Goal: Task Accomplishment & Management: Use online tool/utility

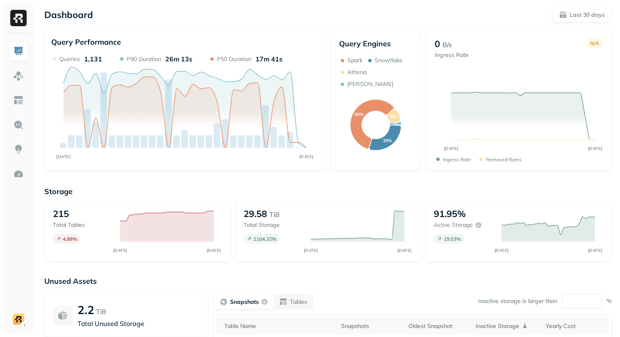
click at [348, 178] on div "Dashboard Last 30 days Query Performance AUG [DATE] Queries 1,131 P90 Duration …" at bounding box center [328, 228] width 584 height 456
click at [19, 102] on img at bounding box center [18, 100] width 11 height 11
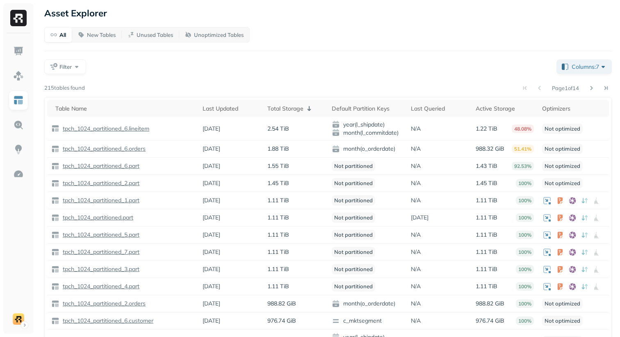
click at [268, 75] on div "All New Tables Unused Tables Unoptimized Tables Filter Columns: 7 Page 1 of 14 …" at bounding box center [327, 217] width 567 height 380
click at [148, 77] on div "All New Tables Unused Tables Unoptimized Tables Filter Columns: 7 Page 1 of 14 …" at bounding box center [327, 217] width 567 height 380
drag, startPoint x: 268, startPoint y: 128, endPoint x: 287, endPoint y: 128, distance: 18.9
click at [287, 128] on p "2.54 TiB" at bounding box center [278, 129] width 22 height 8
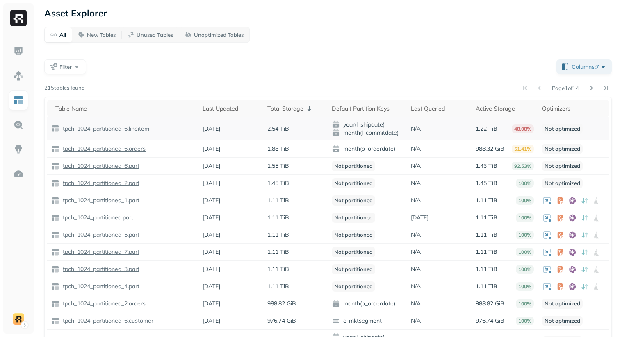
click at [131, 128] on p "tpch_1024_partitioned_6.lineitem" at bounding box center [105, 129] width 88 height 8
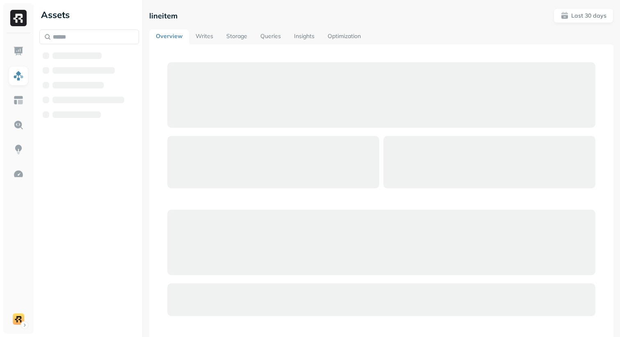
click at [131, 128] on div "Assets" at bounding box center [89, 168] width 106 height 337
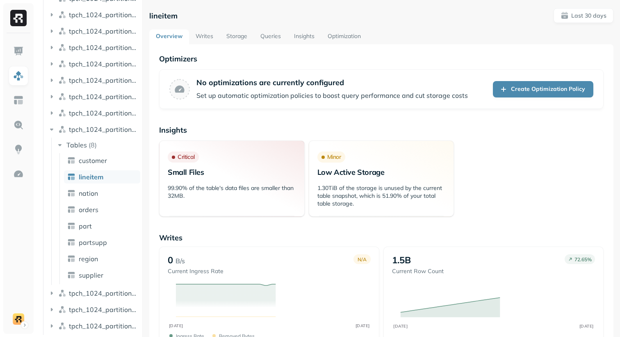
scroll to position [262, 0]
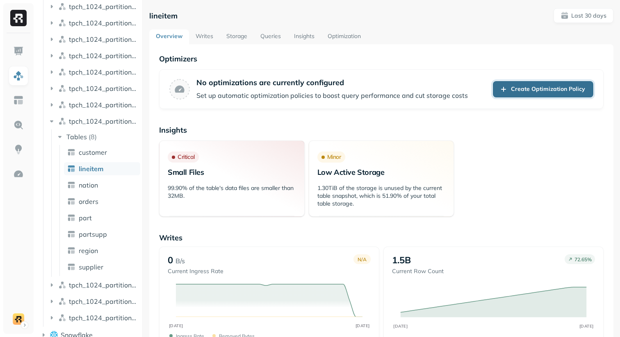
click at [531, 94] on link "Create Optimization Policy" at bounding box center [543, 89] width 100 height 16
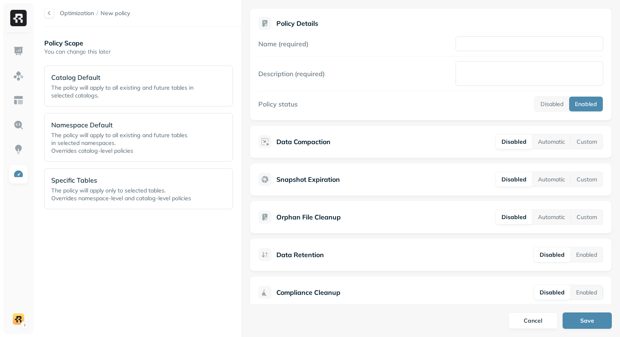
click at [157, 251] on div "Policy Scope You can change this later Catalog Default The policy will apply to…" at bounding box center [142, 182] width 197 height 294
click at [130, 178] on p "Specific Tables" at bounding box center [126, 180] width 150 height 10
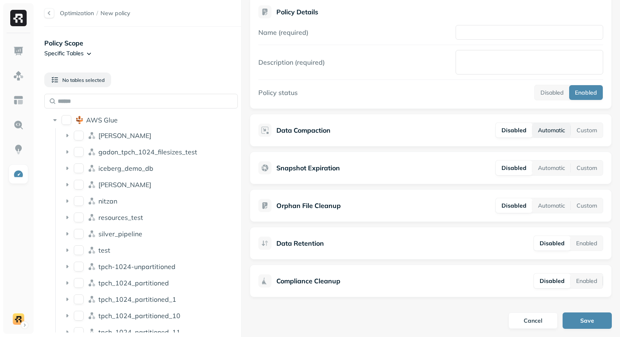
scroll to position [13, 0]
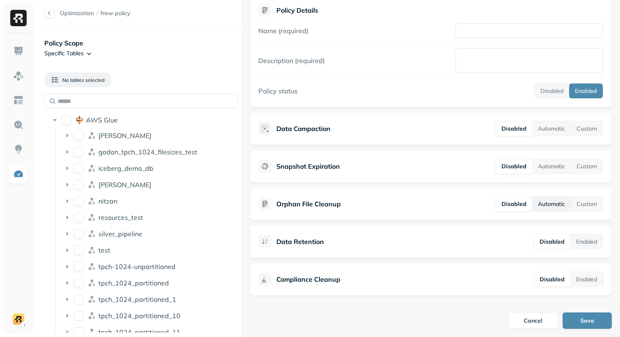
click at [547, 207] on button "Automatic" at bounding box center [551, 204] width 39 height 15
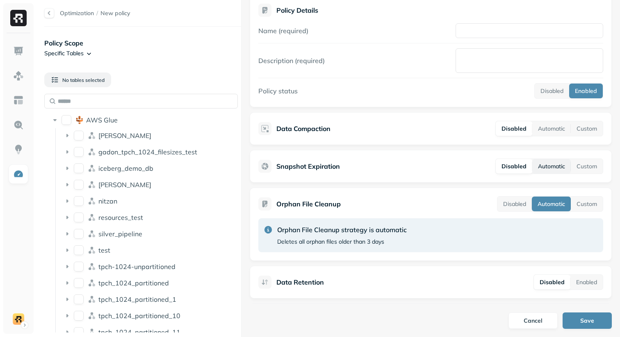
click at [556, 168] on button "Automatic" at bounding box center [551, 166] width 39 height 15
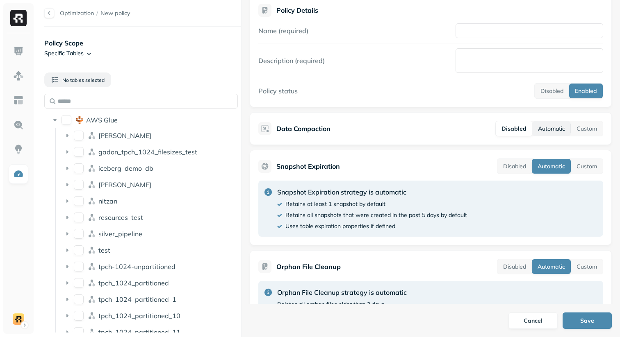
click at [554, 131] on button "Automatic" at bounding box center [551, 128] width 39 height 15
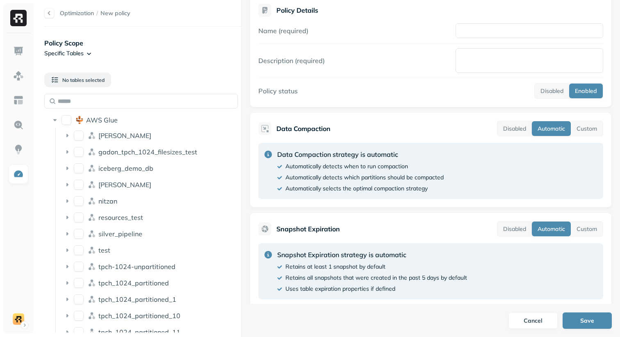
click at [85, 54] on html "Optimization / New policy Policy Scope Specific Tables No tables selected AWS G…" at bounding box center [310, 168] width 620 height 337
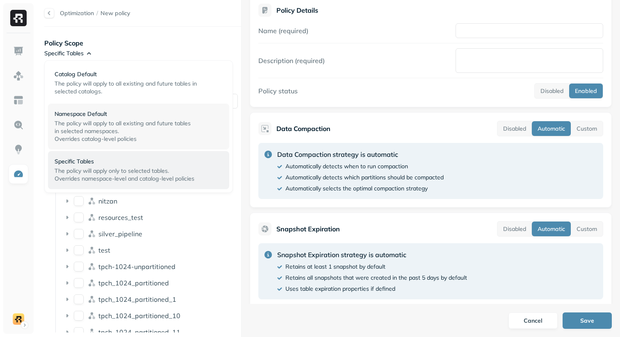
click at [76, 118] on div "Namespace Default The policy will apply to all existing and future tables in se…" at bounding box center [139, 126] width 168 height 33
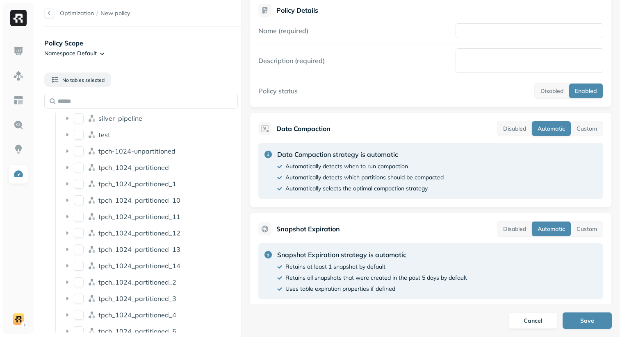
scroll to position [179, 0]
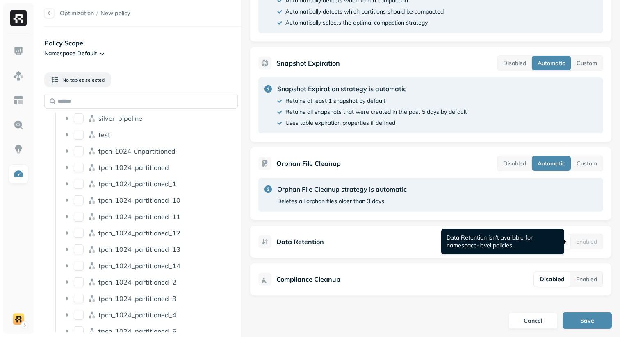
click at [579, 243] on div "Enabled" at bounding box center [586, 242] width 32 height 15
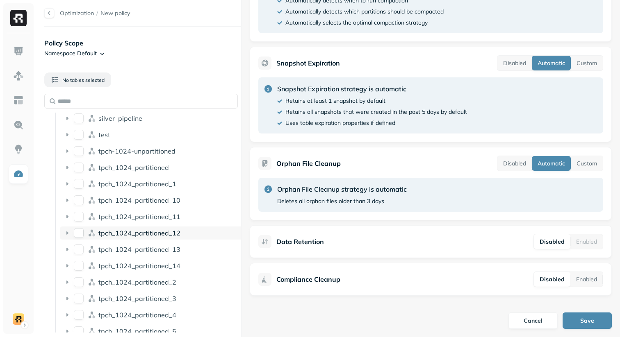
click at [144, 235] on span "tpch_1024_partitioned_12" at bounding box center [139, 233] width 82 height 8
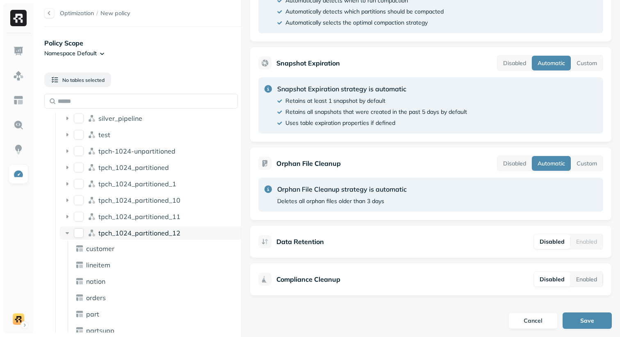
click at [82, 233] on button "tpch_1024_partitioned_12" at bounding box center [79, 233] width 10 height 10
click at [68, 233] on icon at bounding box center [67, 233] width 3 height 2
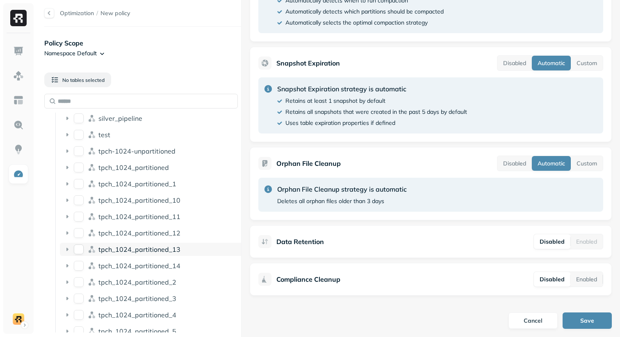
click at [85, 249] on div "tpch_1024_partitioned_13" at bounding box center [153, 249] width 187 height 13
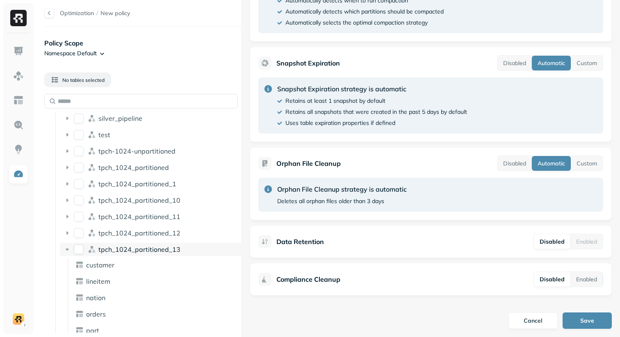
click at [84, 250] on div "tpch_1024_partitioned_13" at bounding box center [153, 249] width 187 height 13
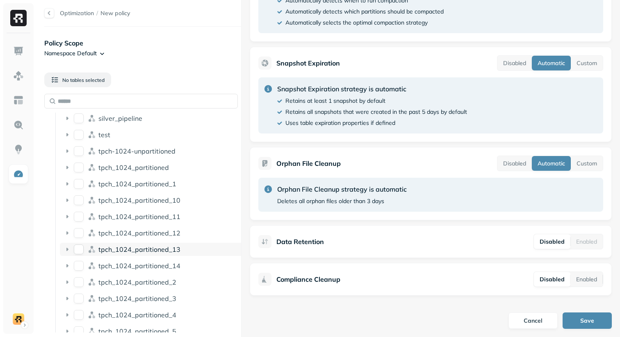
click at [82, 250] on button "tpch_1024_partitioned_13" at bounding box center [79, 250] width 10 height 10
click at [81, 250] on button "tpch_1024_partitioned_13" at bounding box center [79, 250] width 10 height 10
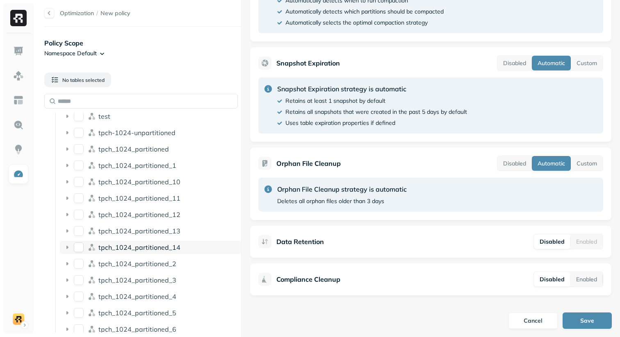
click at [80, 249] on button "tpch_1024_partitioned_14" at bounding box center [79, 248] width 10 height 10
click at [80, 264] on button "tpch_1024_partitioned_2" at bounding box center [79, 264] width 10 height 10
click at [80, 276] on button "tpch_1024_partitioned_3" at bounding box center [79, 281] width 10 height 10
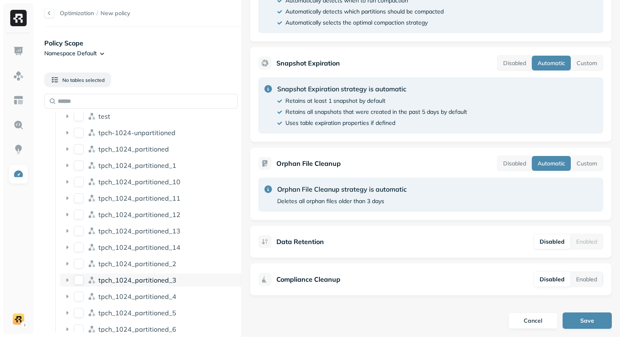
click at [80, 278] on button "tpch_1024_partitioned_3" at bounding box center [79, 281] width 10 height 10
click at [80, 281] on button "tpch_1024_partitioned_3" at bounding box center [79, 281] width 10 height 10
click at [80, 285] on button "tpch_1024_partitioned_3" at bounding box center [79, 281] width 10 height 10
click at [80, 296] on button "tpch_1024_partitioned_4" at bounding box center [79, 297] width 10 height 10
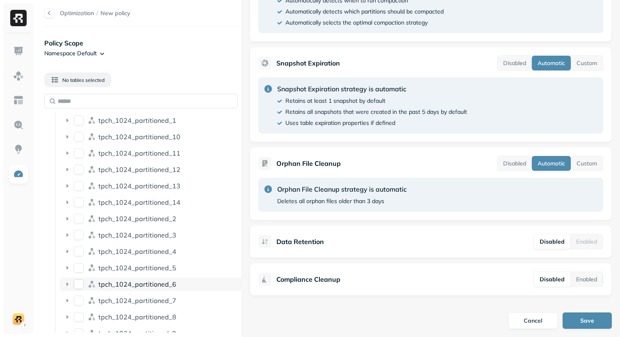
click at [79, 289] on div "tpch_1024_partitioned_6" at bounding box center [153, 284] width 187 height 13
click at [80, 283] on button "tpch_1024_partitioned_6" at bounding box center [79, 285] width 10 height 10
click at [72, 283] on div "tpch_1024_partitioned_6" at bounding box center [153, 284] width 187 height 13
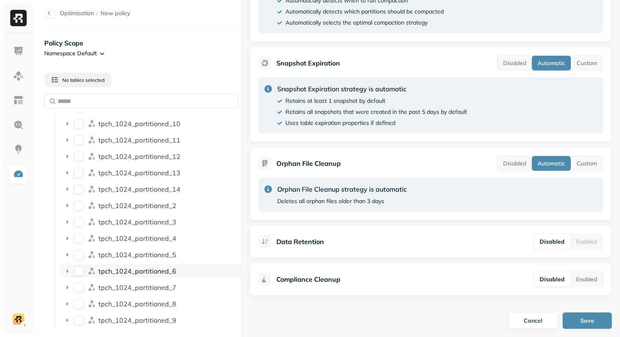
scroll to position [191, 0]
click at [76, 292] on button "tpch_1024_partitioned_7" at bounding box center [79, 289] width 10 height 10
click at [77, 291] on button "tpch_1024_partitioned_7" at bounding box center [79, 289] width 10 height 10
click at [78, 303] on button "tpch_1024_partitioned_8" at bounding box center [79, 306] width 10 height 10
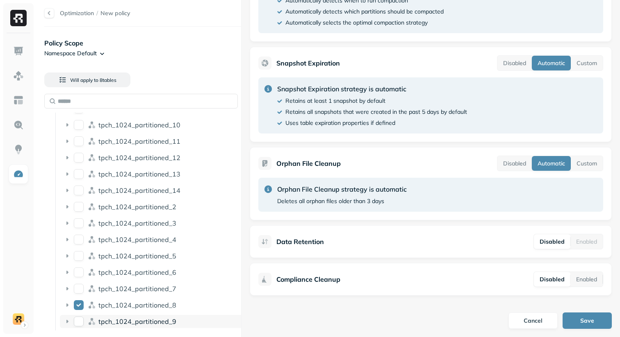
click at [79, 324] on button "tpch_1024_partitioned_9" at bounding box center [79, 322] width 10 height 10
click at [80, 286] on button "tpch_1024_partitioned_7" at bounding box center [79, 289] width 10 height 10
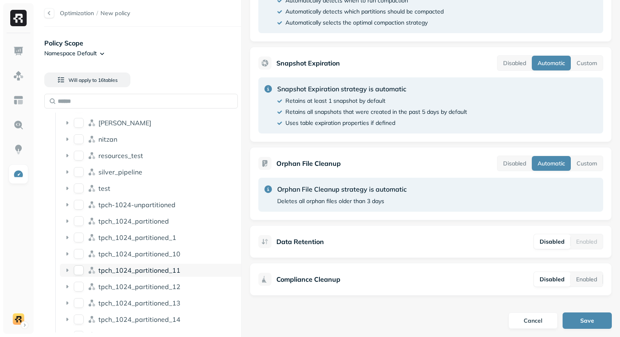
scroll to position [192, 0]
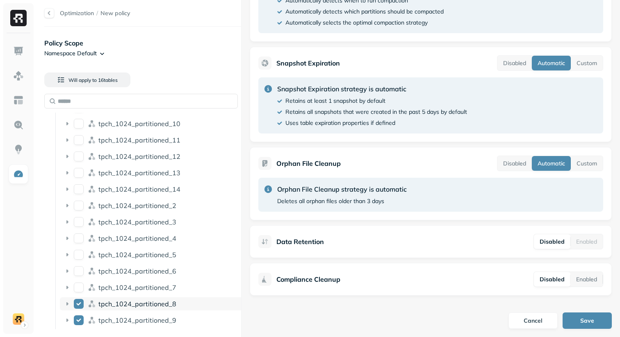
click at [79, 305] on button "tpch_1024_partitioned_8" at bounding box center [79, 304] width 10 height 10
click at [79, 319] on button "tpch_1024_partitioned_9" at bounding box center [79, 321] width 10 height 10
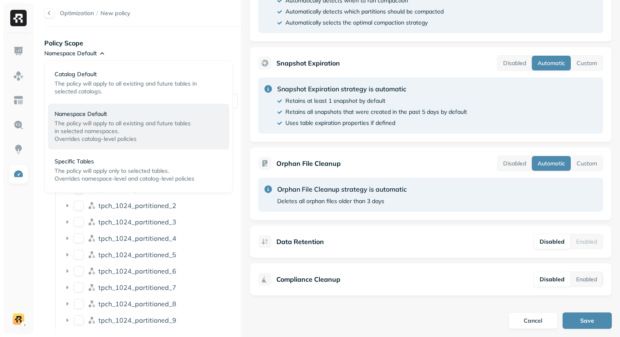
click at [96, 53] on html "Optimization / New policy Policy Scope Namespace Default No tables selected AWS…" at bounding box center [310, 168] width 620 height 337
click at [82, 166] on div "Specific Tables The policy will apply only to selected tables. Overrides namesp…" at bounding box center [139, 170] width 168 height 25
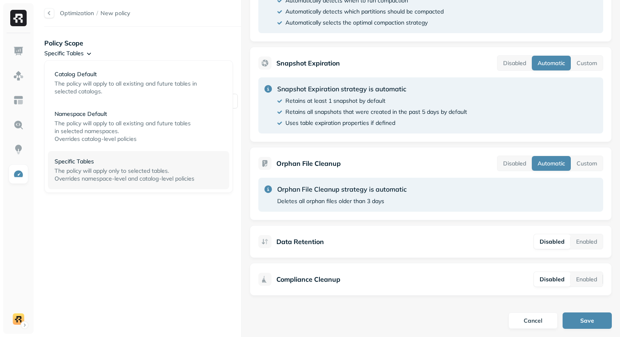
scroll to position [0, 0]
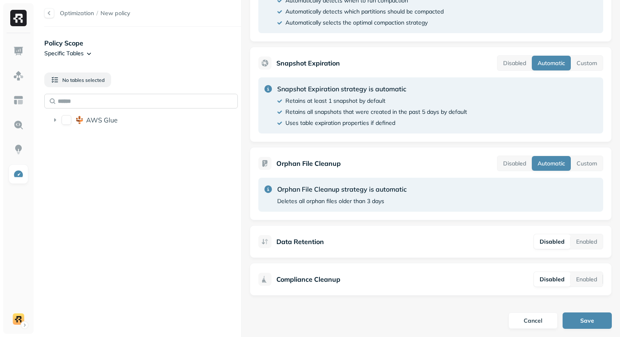
click at [116, 101] on input "text" at bounding box center [141, 101] width 194 height 15
paste input "**********"
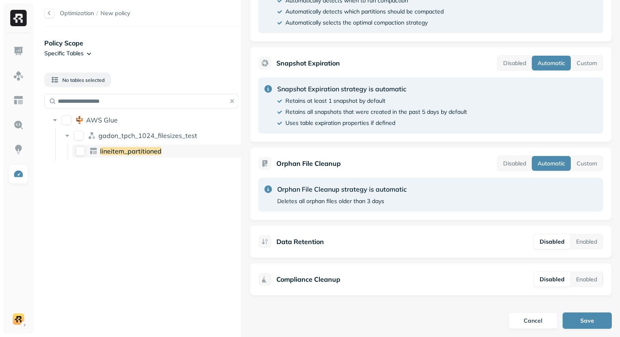
type input "**********"
click at [80, 149] on button "lineitem_partitioned" at bounding box center [80, 151] width 10 height 10
click at [109, 212] on div "**********" at bounding box center [142, 182] width 197 height 294
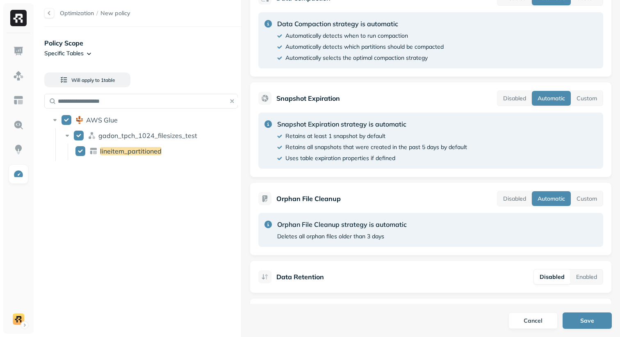
scroll to position [179, 0]
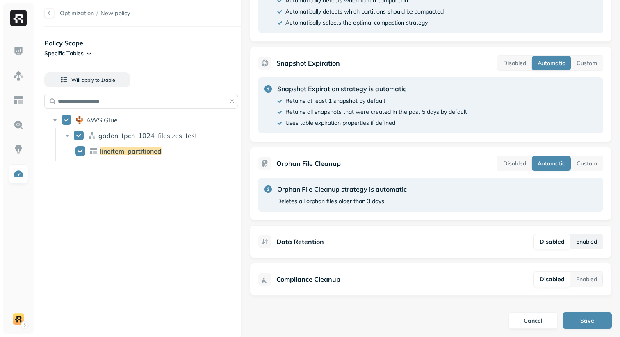
click at [582, 243] on button "Enabled" at bounding box center [586, 242] width 32 height 15
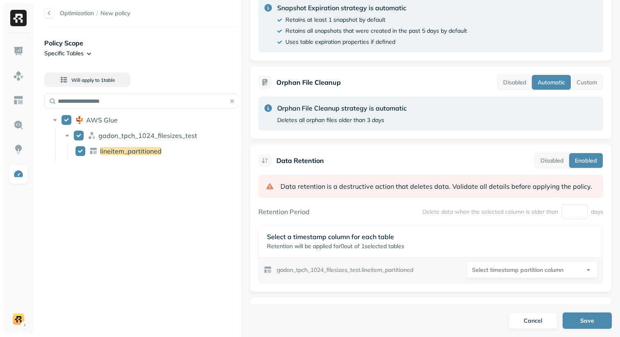
scroll to position [279, 0]
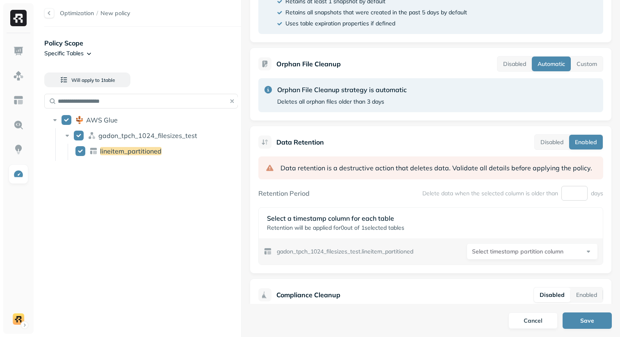
click at [577, 197] on input "number" at bounding box center [574, 193] width 26 height 15
type input "***"
click at [547, 203] on div "**********" at bounding box center [430, 211] width 345 height 109
click at [513, 251] on html "**********" at bounding box center [310, 168] width 620 height 337
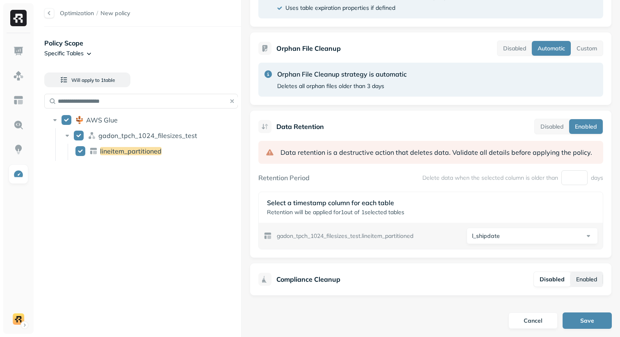
click at [588, 281] on button "Enabled" at bounding box center [586, 279] width 32 height 15
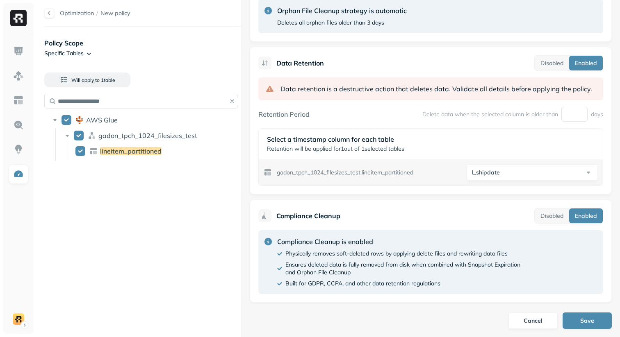
scroll to position [365, 0]
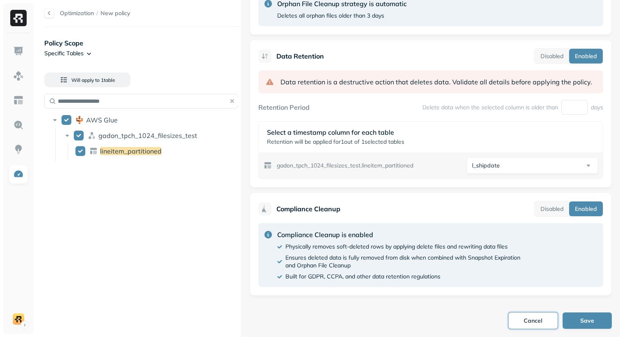
click at [534, 323] on button "Cancel" at bounding box center [532, 321] width 49 height 16
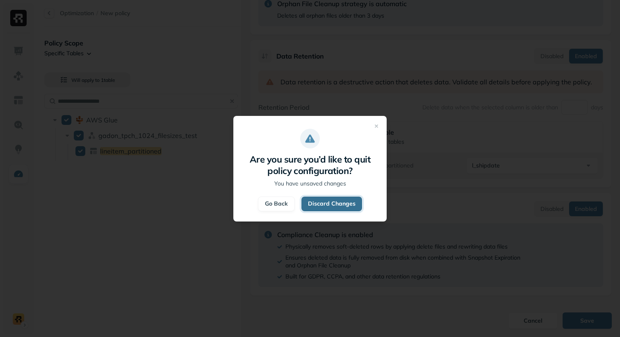
click at [340, 207] on button "Discard Changes" at bounding box center [331, 204] width 61 height 15
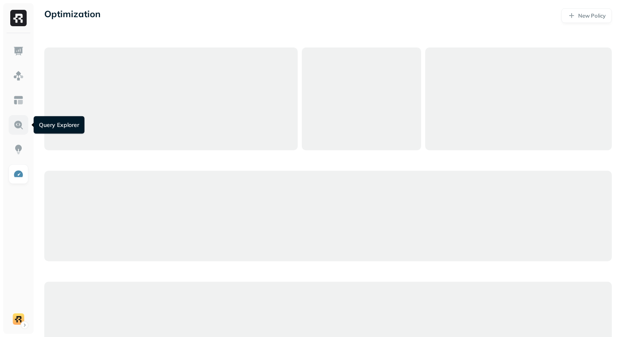
click at [17, 125] on img at bounding box center [18, 125] width 11 height 11
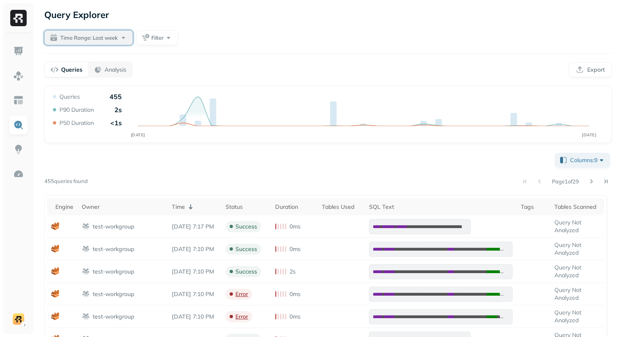
click at [104, 40] on span "Time Range: Last week" at bounding box center [88, 38] width 57 height 8
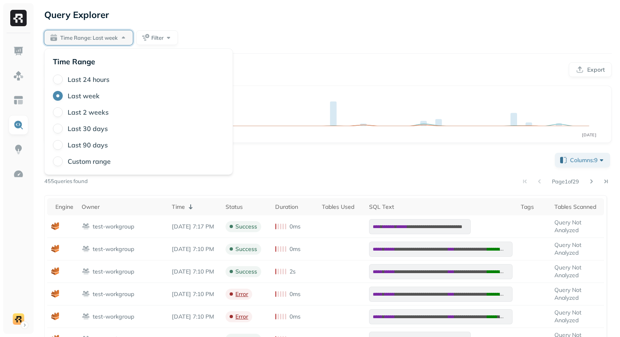
click at [78, 113] on label "Last 2 weeks" at bounding box center [88, 112] width 41 height 8
click at [63, 113] on button "Last 2 weeks" at bounding box center [58, 112] width 10 height 10
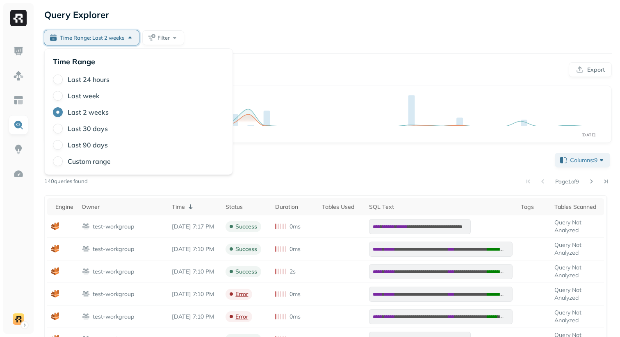
click at [305, 44] on div "Time Range: Last 2 weeks Filter" at bounding box center [327, 37] width 567 height 15
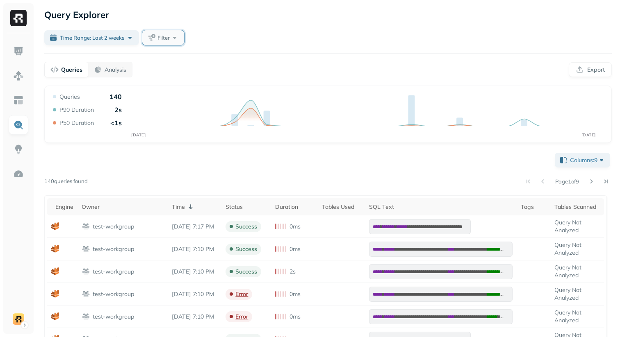
click at [173, 40] on button "Filter" at bounding box center [163, 37] width 42 height 15
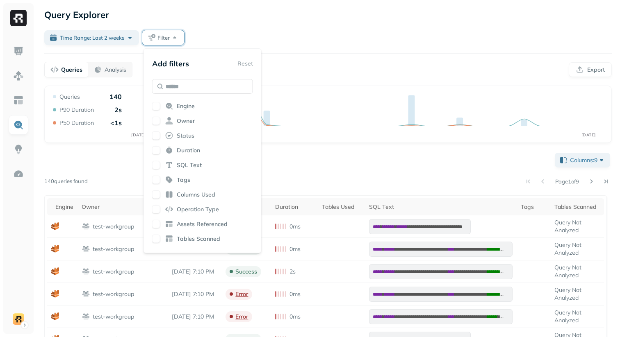
click at [156, 155] on div "Engine Owner Status Duration SQL Text Tags Columns Used Operation Type Assets R…" at bounding box center [202, 174] width 101 height 144
click at [155, 152] on button "button" at bounding box center [156, 150] width 8 height 8
click at [343, 56] on div "**********" at bounding box center [328, 293] width 584 height 586
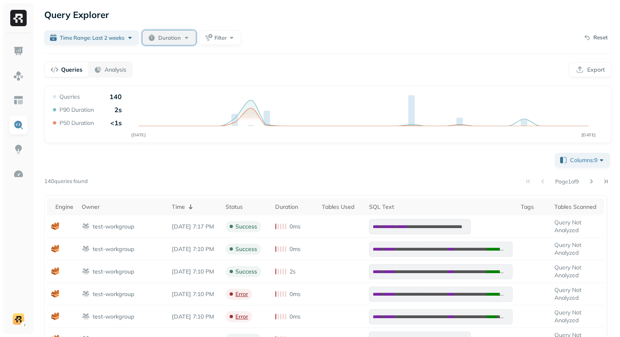
click at [175, 38] on span "Duration" at bounding box center [169, 38] width 23 height 8
click at [182, 85] on input "text" at bounding box center [184, 87] width 29 height 15
type input "*"
click at [226, 89] on button "min" at bounding box center [235, 87] width 21 height 15
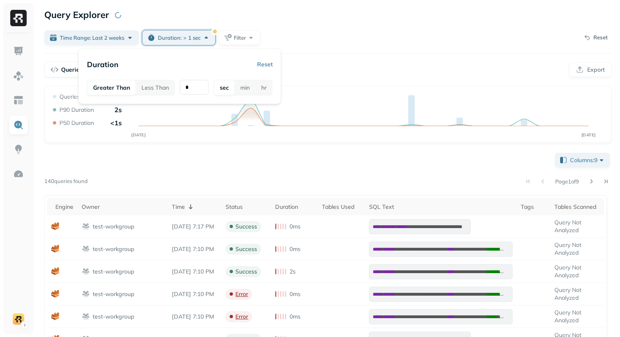
click at [339, 64] on div "Queries Analysis Export" at bounding box center [327, 70] width 567 height 16
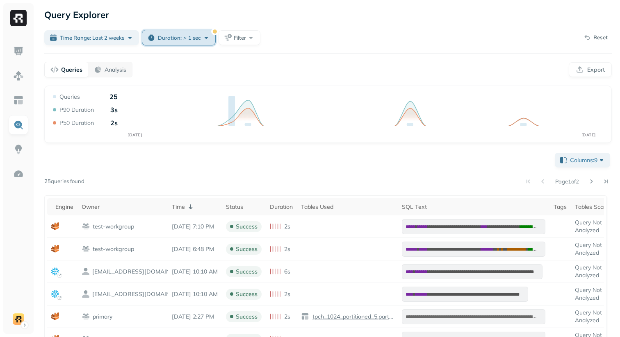
click at [190, 37] on span "1 sec" at bounding box center [194, 38] width 12 height 8
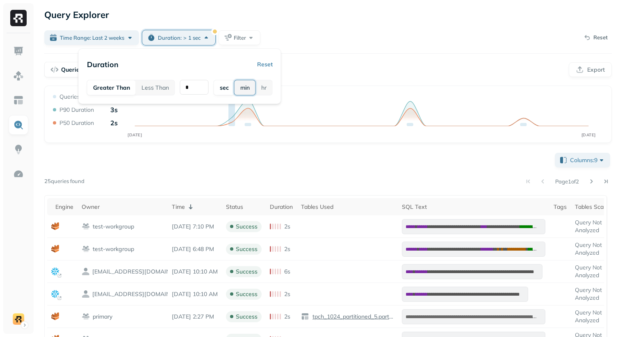
click at [246, 91] on button "min" at bounding box center [245, 87] width 21 height 15
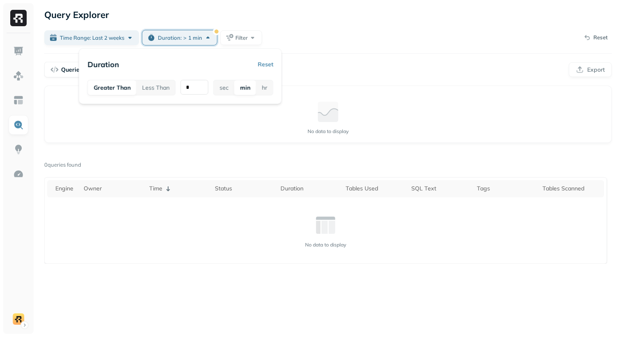
click at [340, 60] on div "Query Explorer Time Range: Last 2 weeks Duration : > 1 min Filter Reset Queries…" at bounding box center [328, 168] width 584 height 337
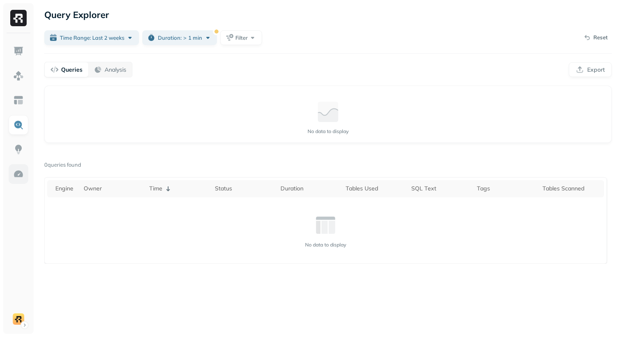
click at [19, 172] on img at bounding box center [18, 174] width 11 height 11
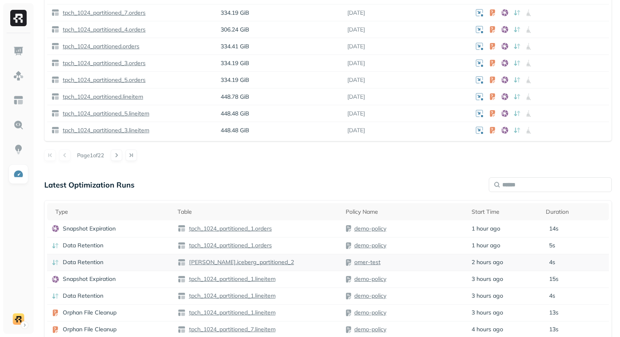
scroll to position [576, 0]
click at [144, 258] on td "Data Retention" at bounding box center [110, 262] width 126 height 17
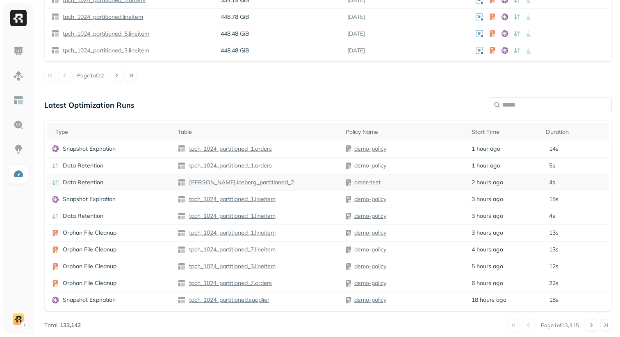
scroll to position [657, 0]
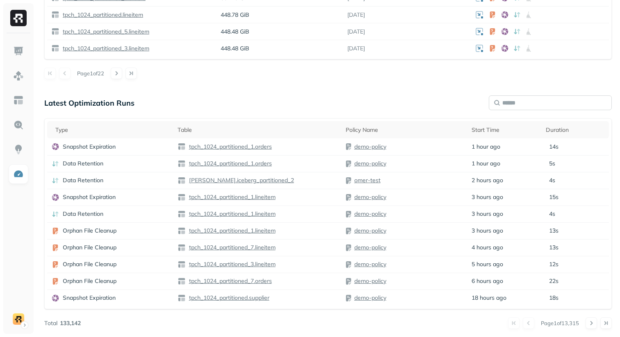
click at [550, 104] on input "text" at bounding box center [550, 103] width 123 height 15
type input "**********"
click at [593, 326] on button at bounding box center [591, 323] width 11 height 11
click at [594, 325] on div at bounding box center [599, 323] width 26 height 11
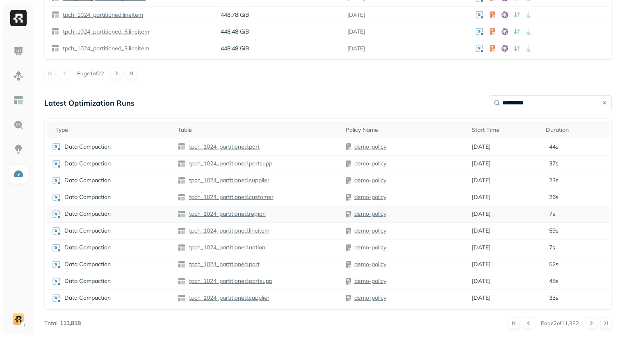
click at [149, 214] on div "Data Compaction" at bounding box center [110, 215] width 118 height 10
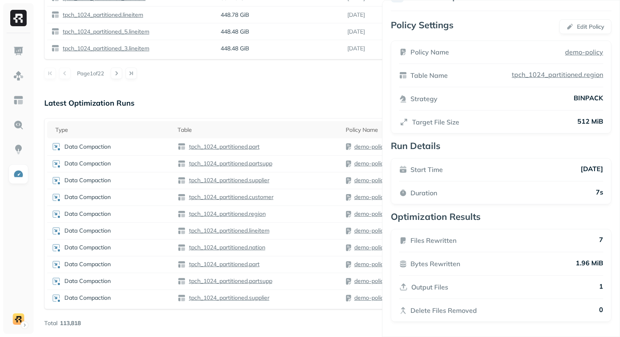
scroll to position [1, 0]
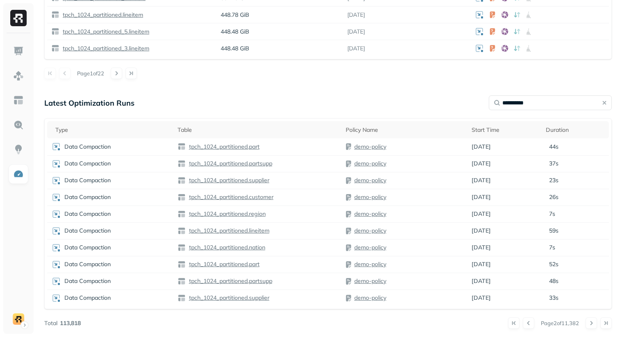
click at [213, 102] on div "**********" at bounding box center [327, 103] width 567 height 15
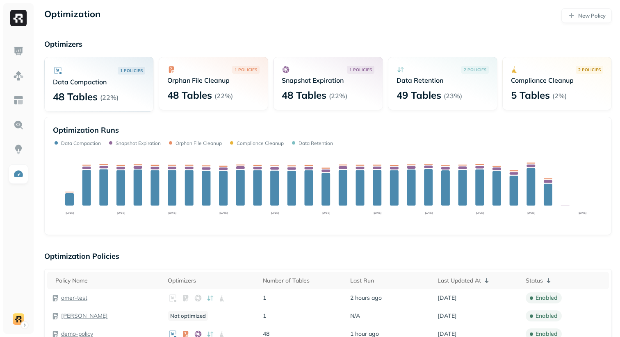
click at [172, 20] on div "Optimization New Policy" at bounding box center [327, 15] width 567 height 15
